Goal: Information Seeking & Learning: Learn about a topic

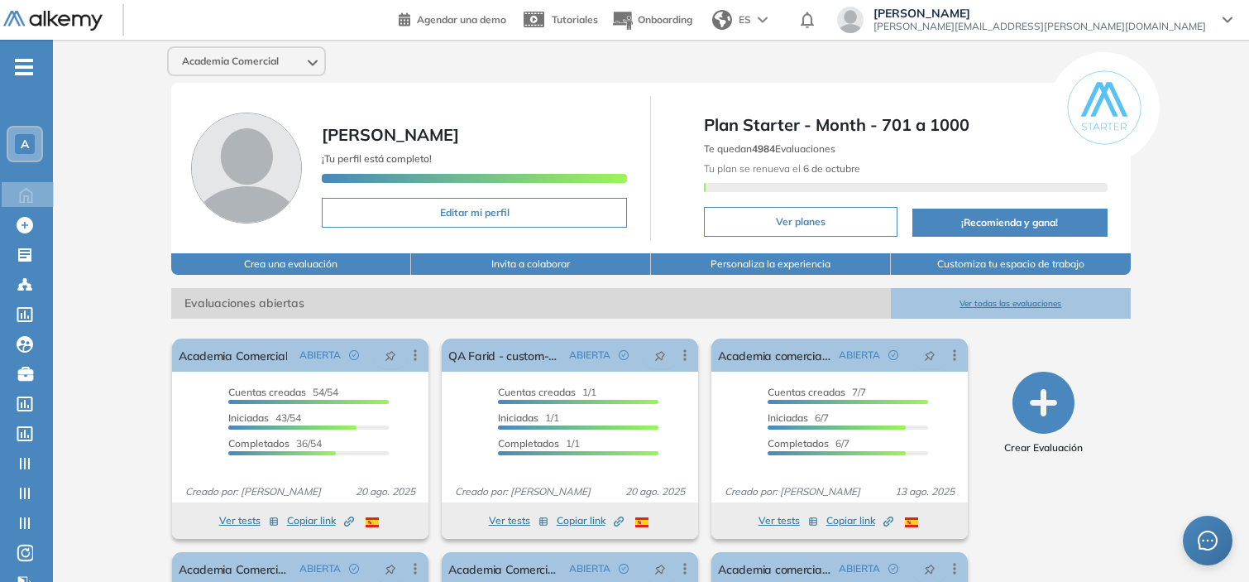
click at [33, 139] on div "A" at bounding box center [25, 144] width 20 height 20
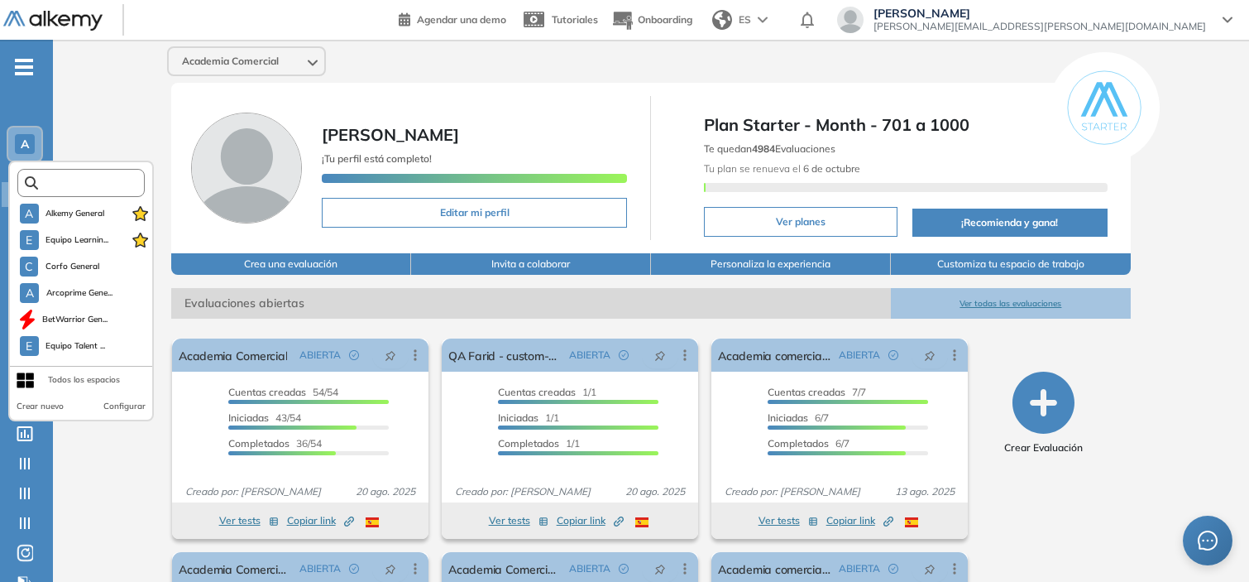
click at [75, 180] on input "text" at bounding box center [86, 183] width 96 height 12
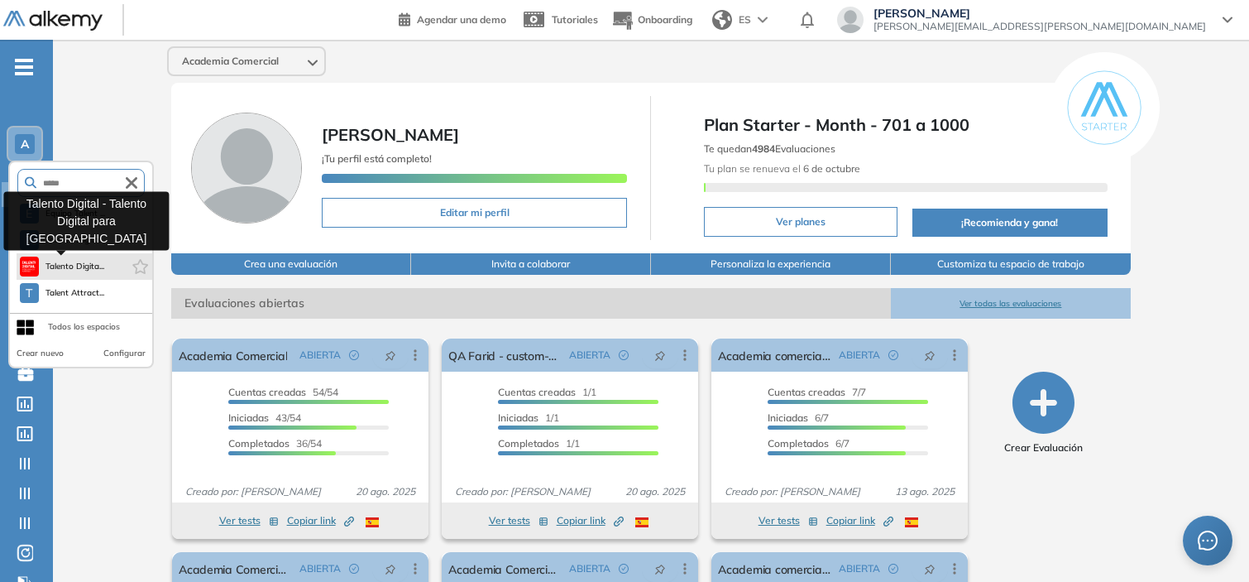
type input "*****"
click at [79, 263] on span "Talento Digita..." at bounding box center [76, 266] width 60 height 13
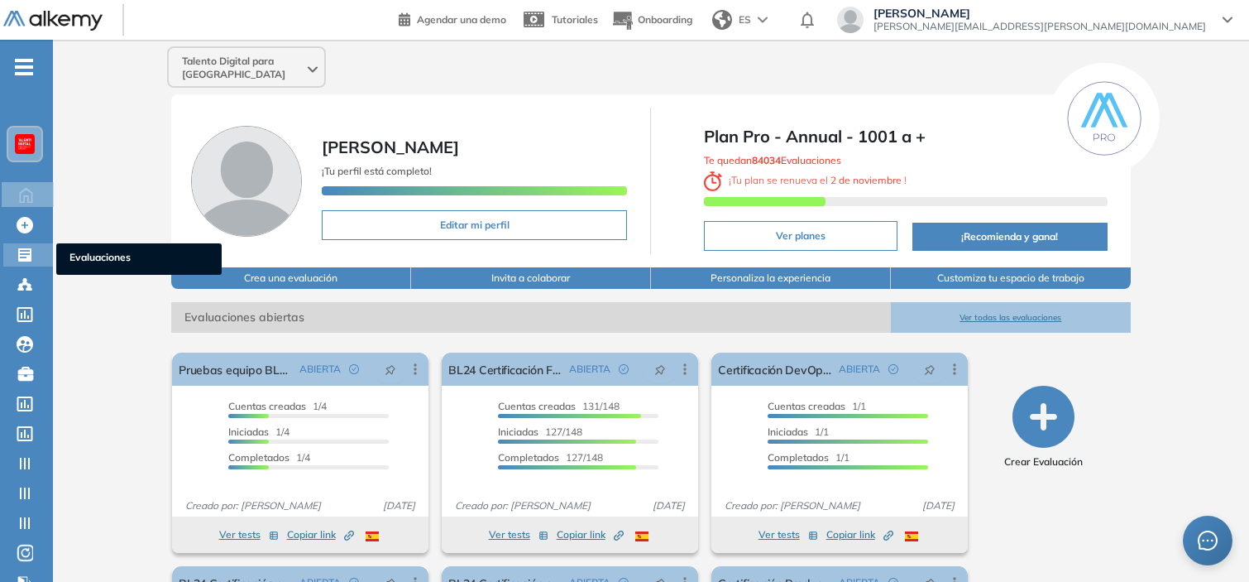
click at [31, 255] on icon at bounding box center [24, 254] width 13 height 13
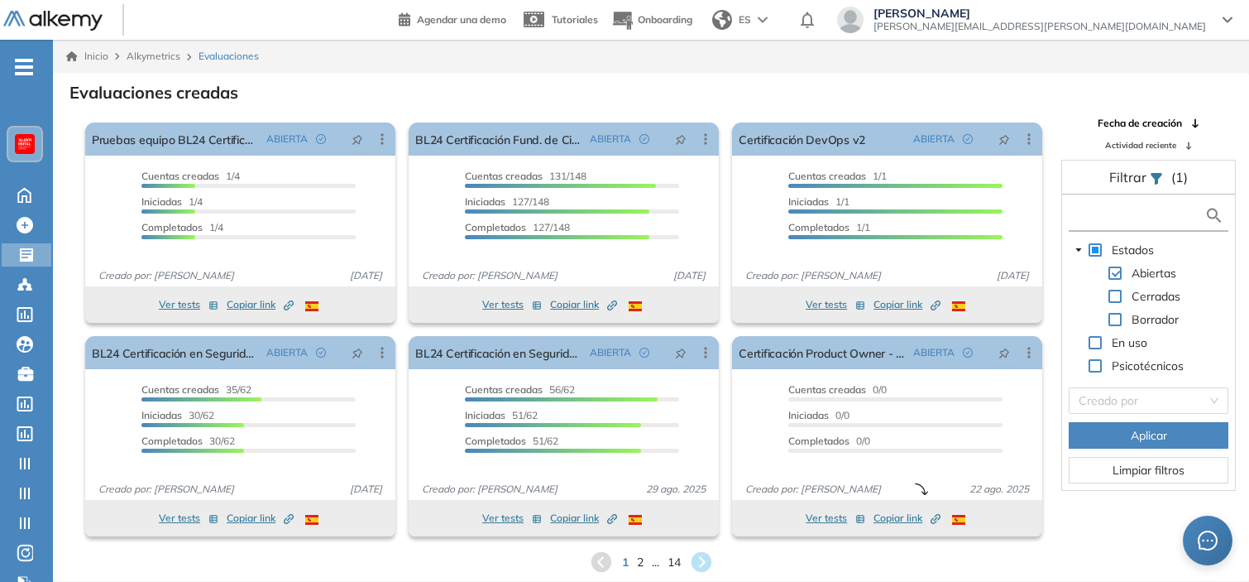
click at [1107, 215] on input "text" at bounding box center [1139, 215] width 132 height 17
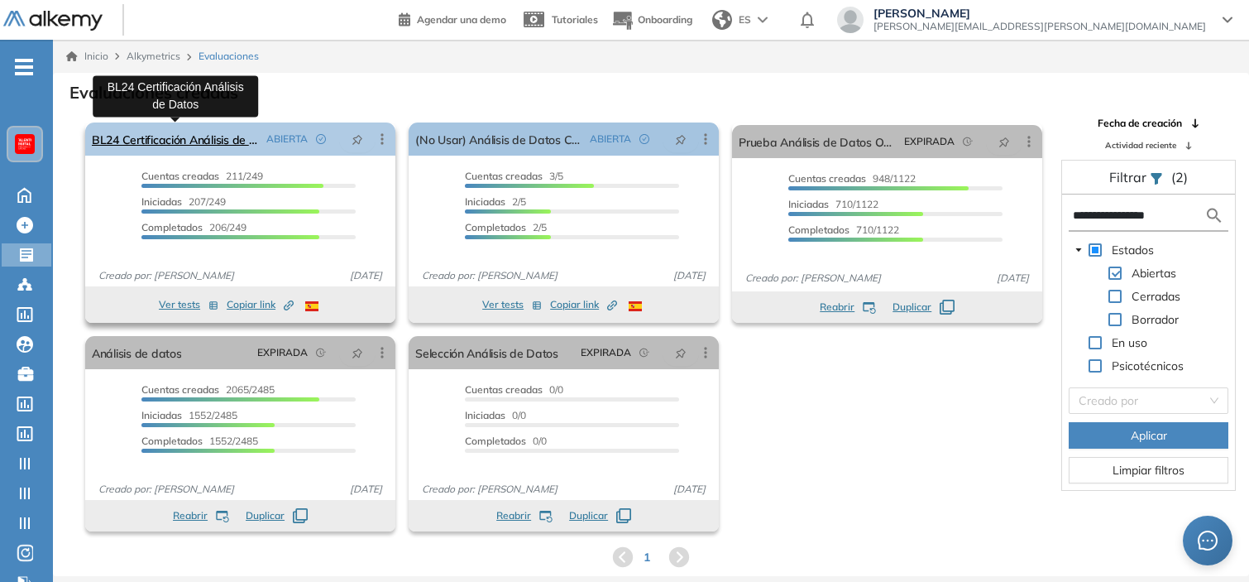
type input "**********"
click at [226, 136] on link "BL24 Certificación Análisis de Datos" at bounding box center [176, 138] width 168 height 33
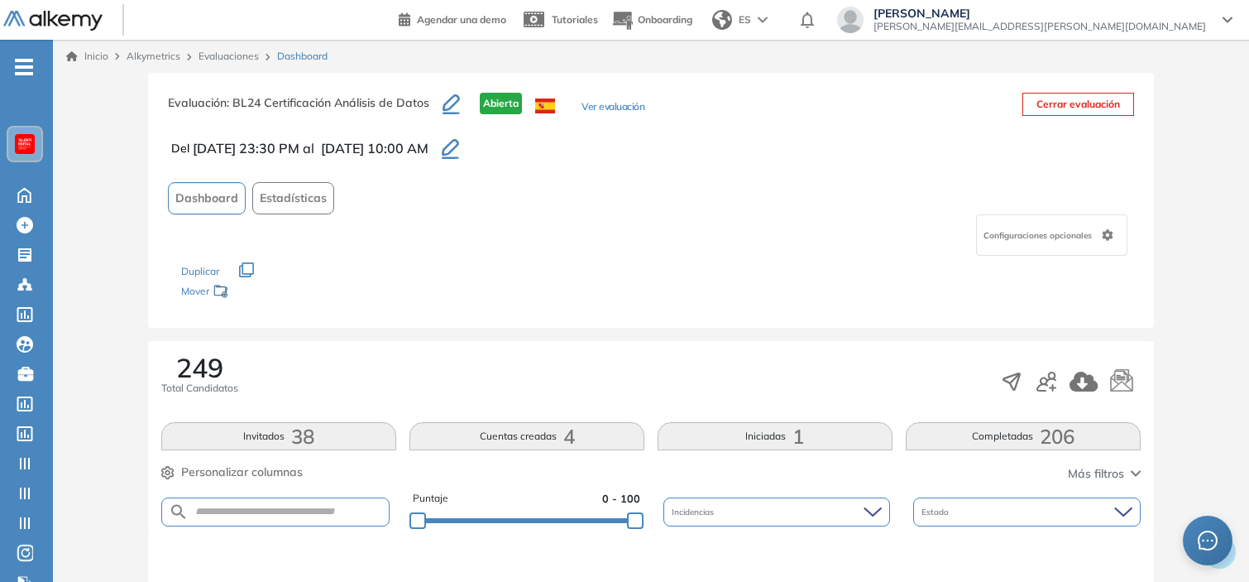
click at [307, 185] on button "Estadísticas" at bounding box center [293, 198] width 82 height 32
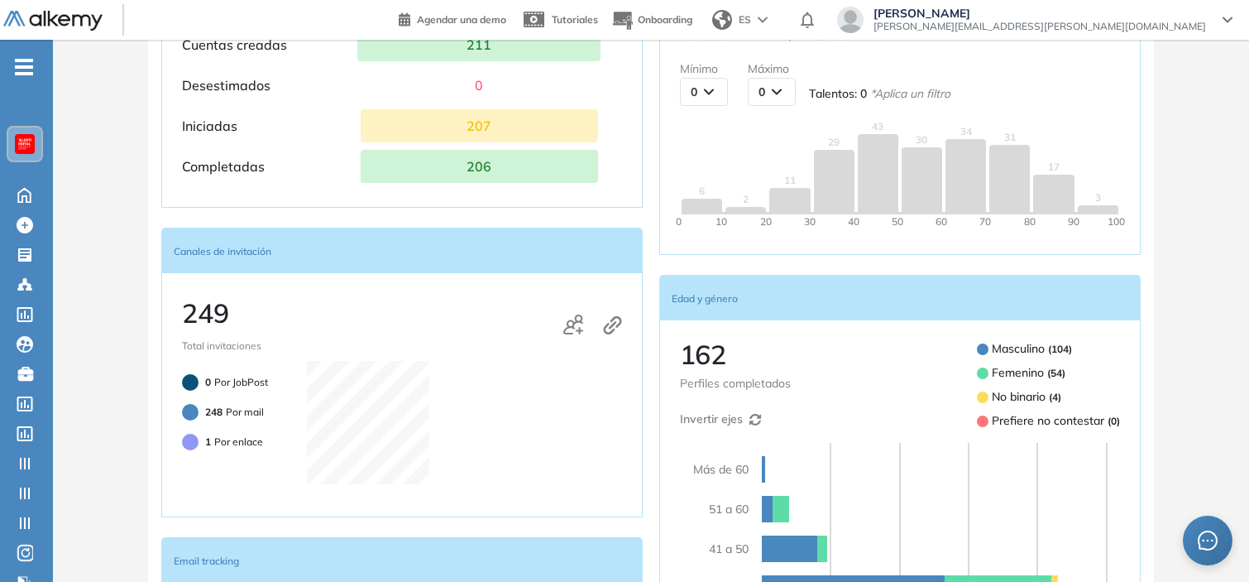
scroll to position [489, 0]
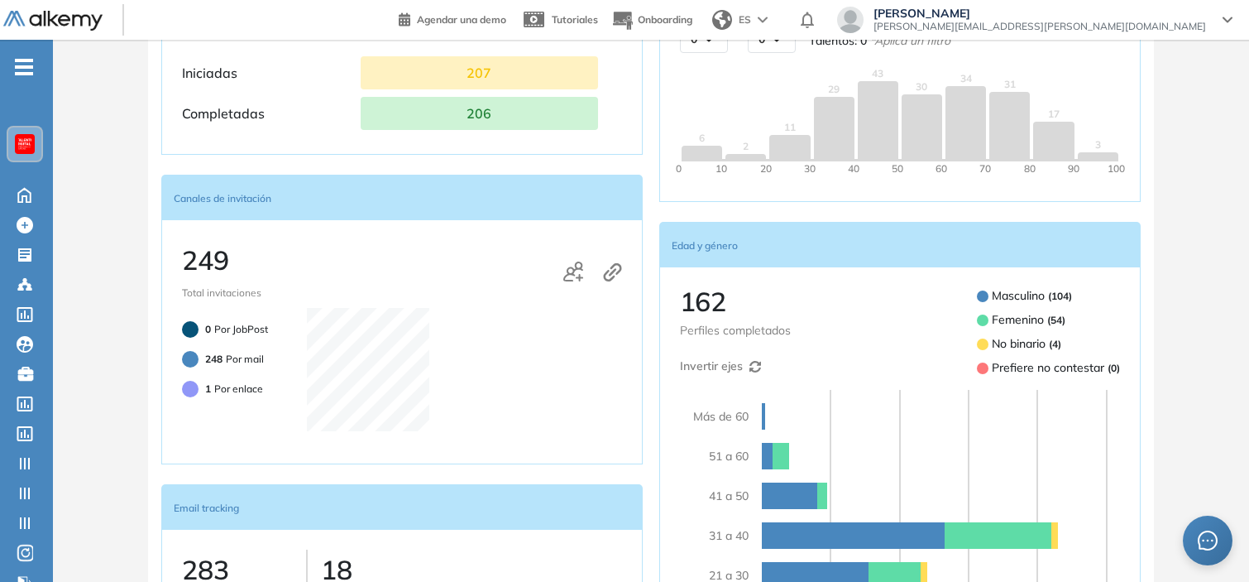
click at [666, 205] on div "Puntaje 53.7 pts Promedio 54 pts Mediana Mínimo 0 0 10 20 30 40 50 60 70 80 90 …" at bounding box center [900, 437] width 482 height 1144
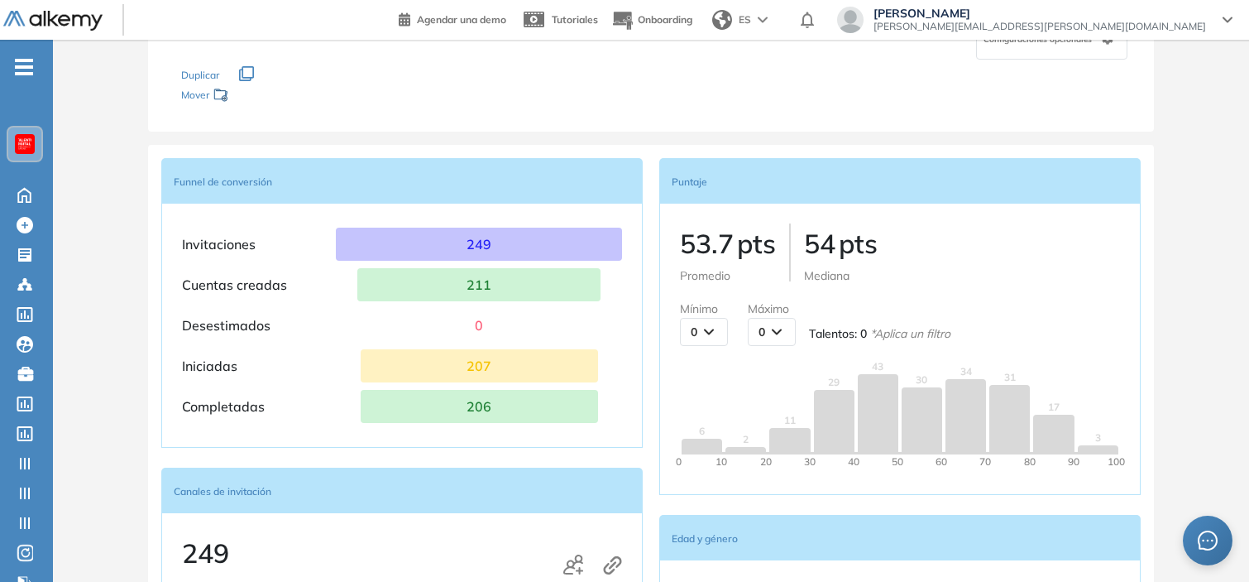
scroll to position [0, 0]
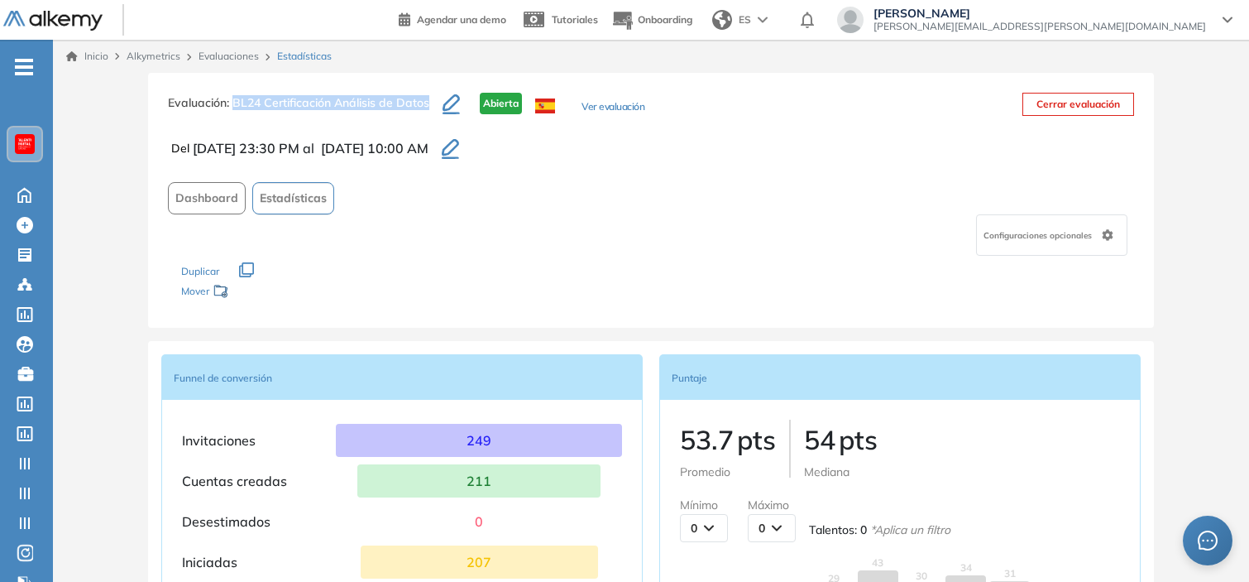
drag, startPoint x: 234, startPoint y: 98, endPoint x: 428, endPoint y: 104, distance: 193.7
click at [428, 104] on span ": BL24 Certificación Análisis de Datos" at bounding box center [328, 102] width 203 height 15
copy span "BL24 Certificación Análisis de Datos"
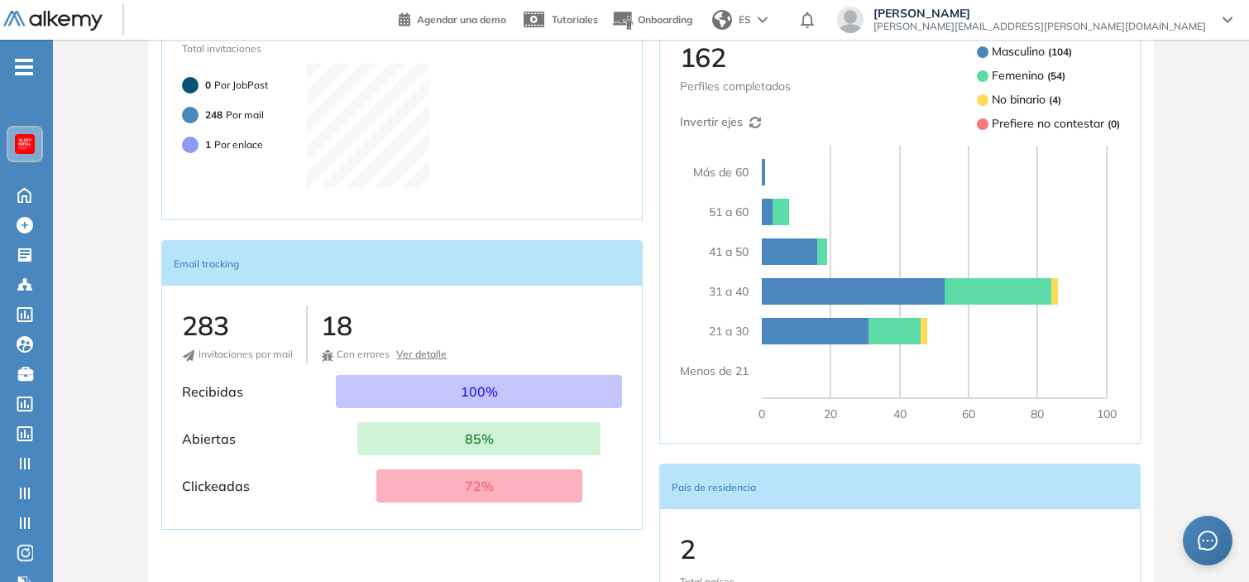
scroll to position [734, 0]
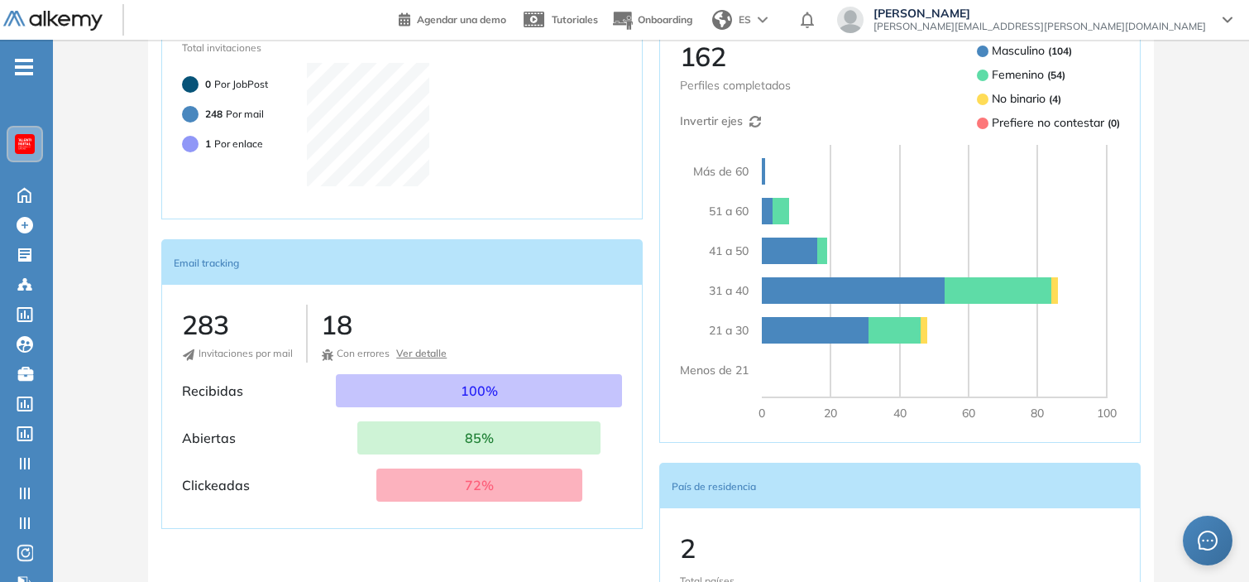
click at [750, 116] on icon at bounding box center [756, 122] width 12 height 12
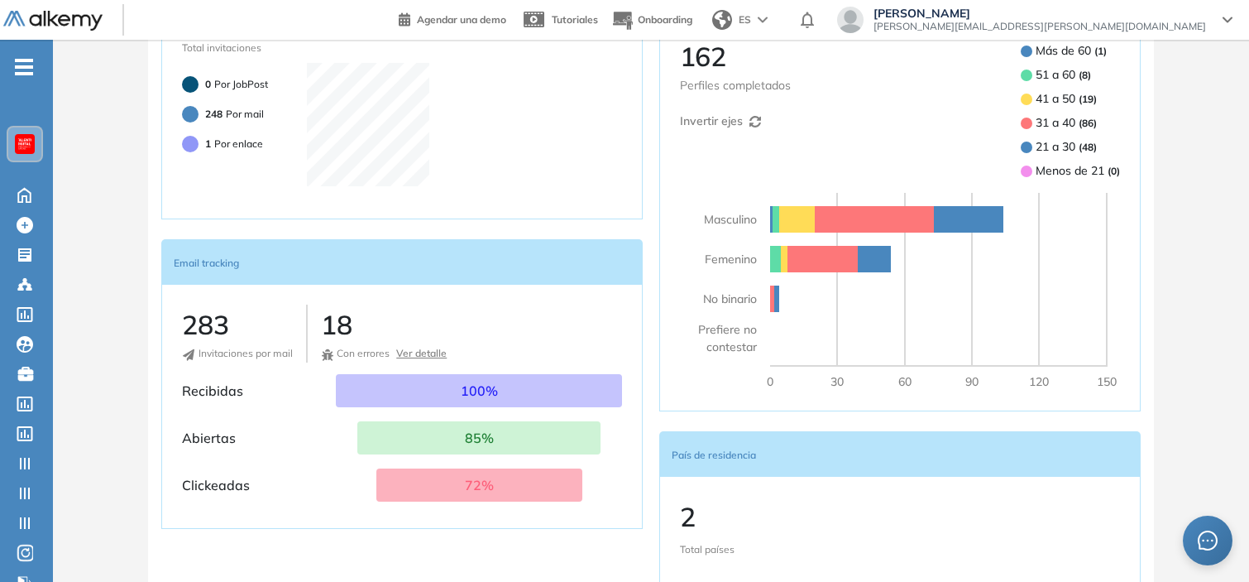
click at [750, 116] on icon at bounding box center [756, 122] width 12 height 12
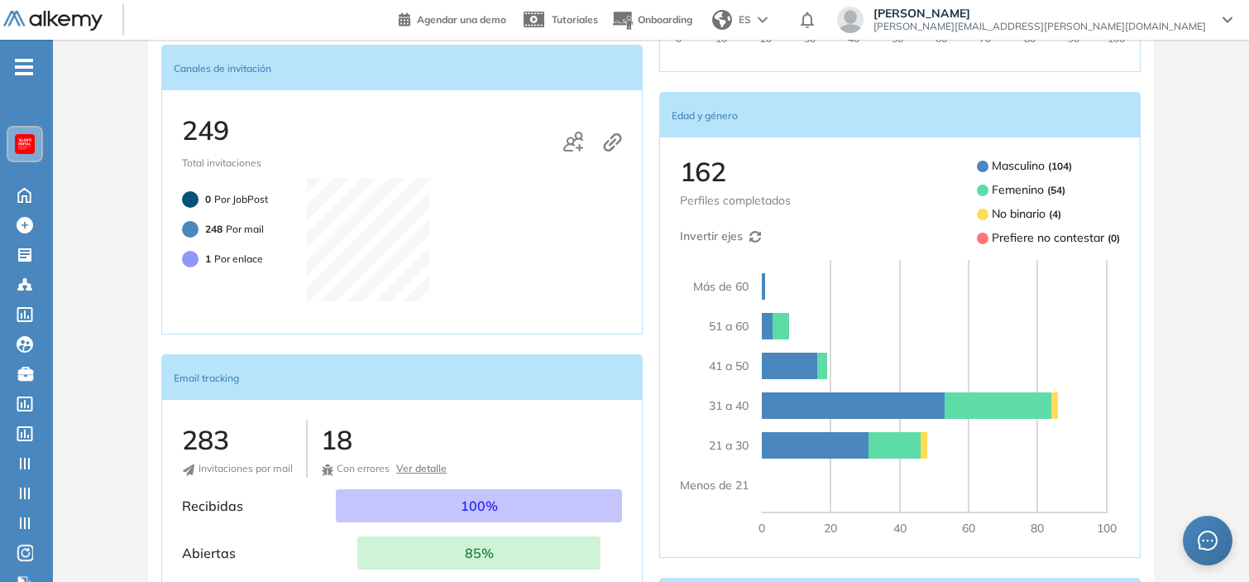
scroll to position [618, 0]
click at [751, 234] on icon at bounding box center [756, 238] width 12 height 12
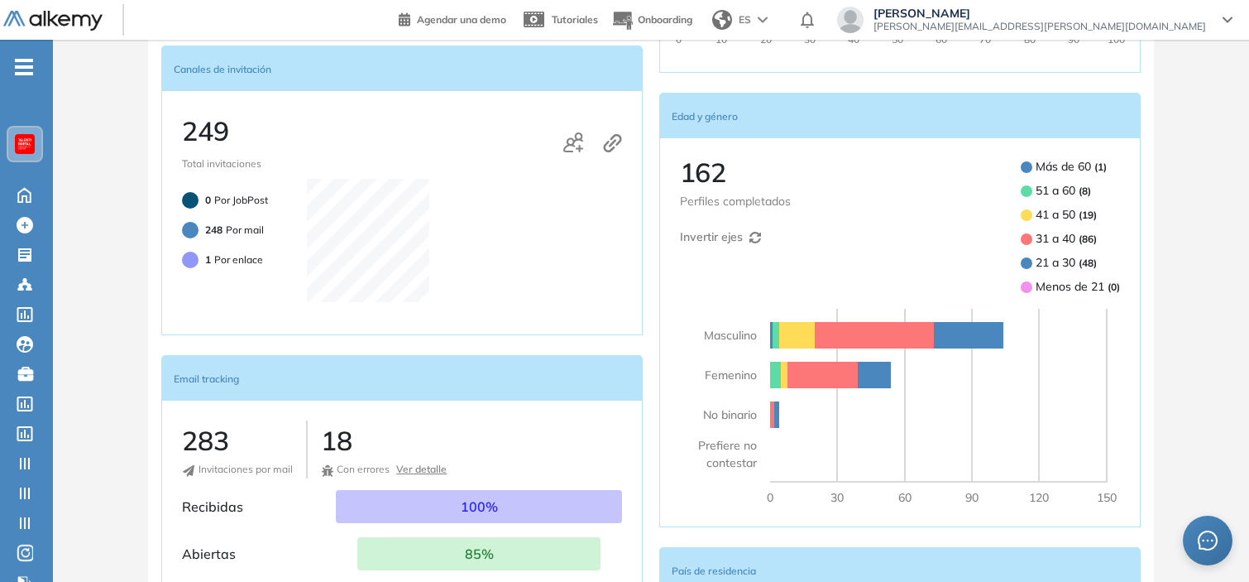
click at [751, 234] on icon at bounding box center [756, 238] width 12 height 12
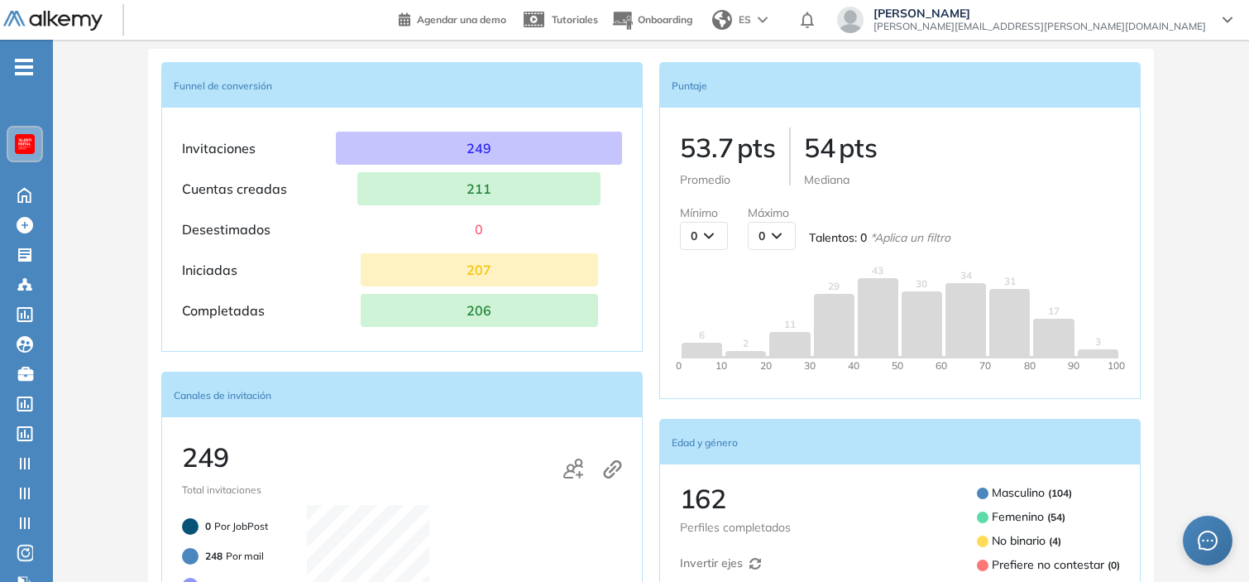
scroll to position [0, 0]
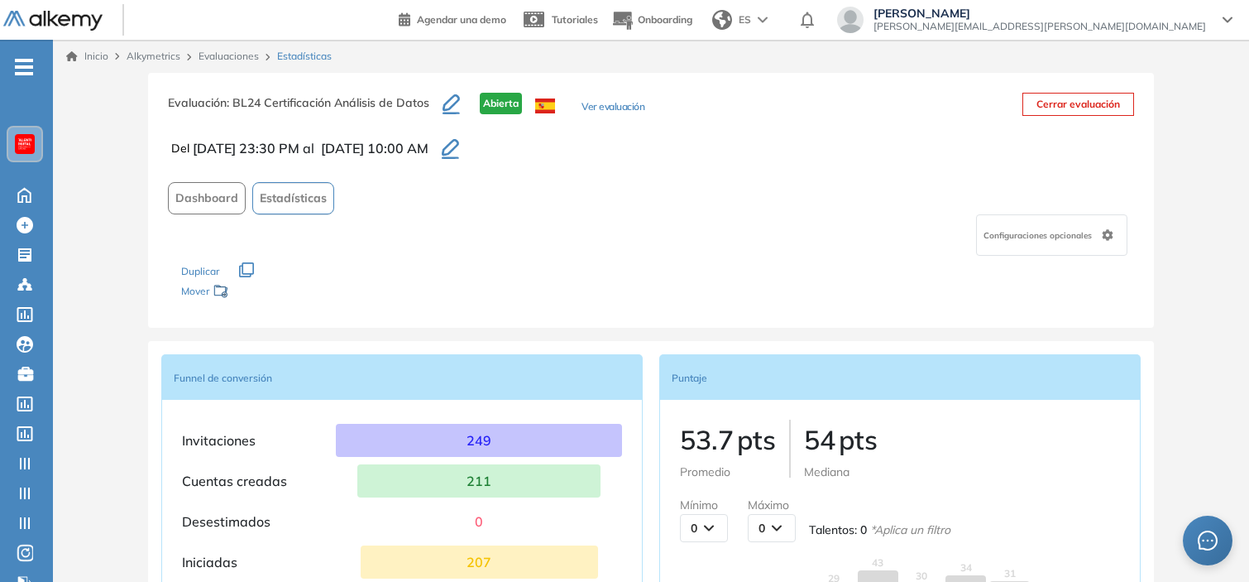
click at [212, 194] on span "Dashboard" at bounding box center [206, 197] width 63 height 17
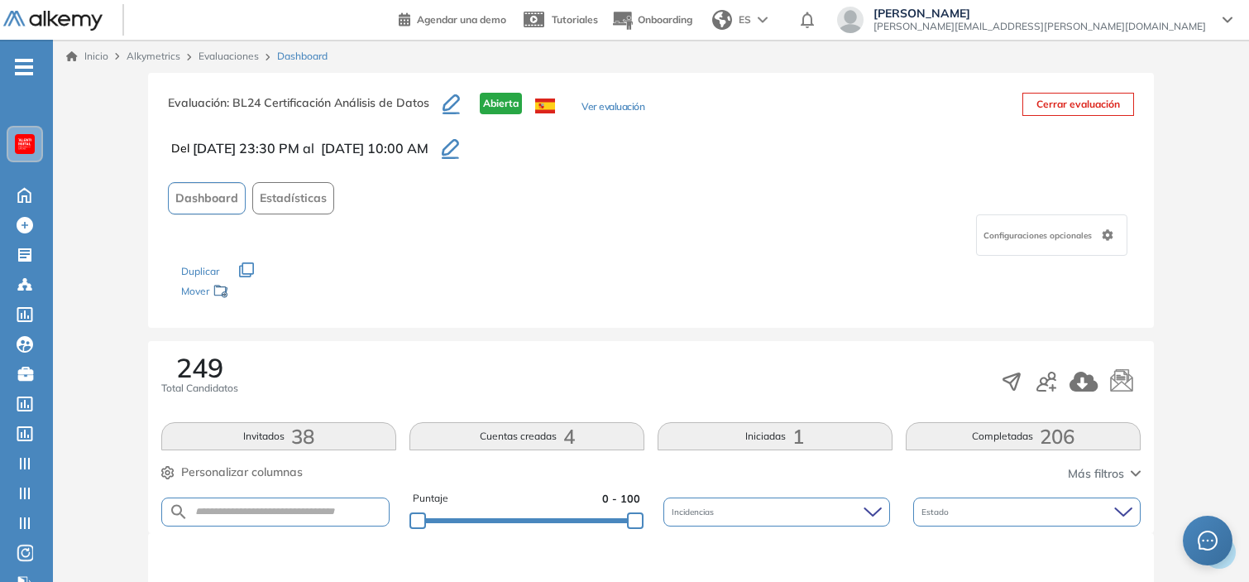
click at [265, 193] on span "Estadísticas" at bounding box center [293, 197] width 67 height 17
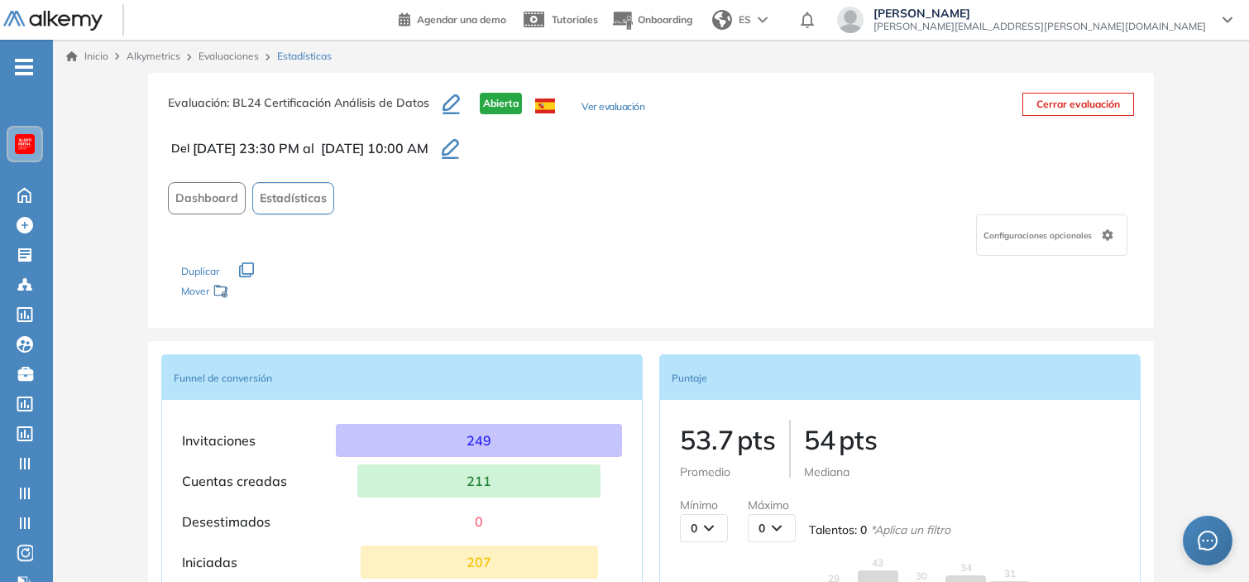
click at [204, 182] on button "Dashboard" at bounding box center [207, 198] width 78 height 32
